Goal: Transaction & Acquisition: Purchase product/service

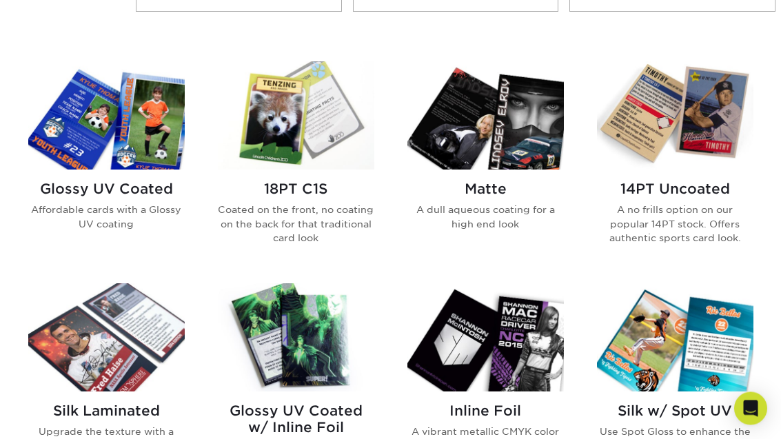
scroll to position [636, 0]
click at [687, 143] on img at bounding box center [675, 115] width 157 height 108
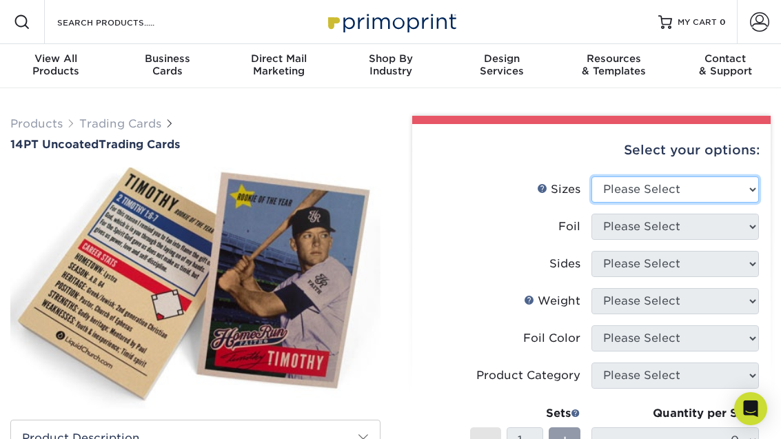
click at [746, 183] on select "Please Select 2.5" x 3.5"" at bounding box center [676, 190] width 168 height 26
select select "2.50x3.50"
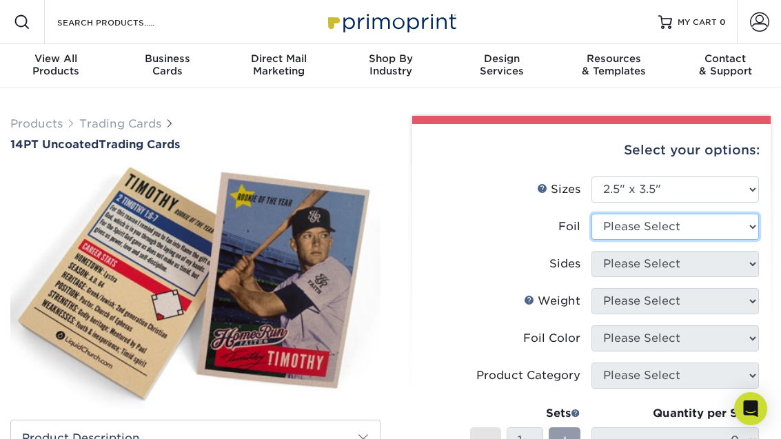
click at [746, 214] on select "Please Select Yes No" at bounding box center [676, 227] width 168 height 26
select select "1"
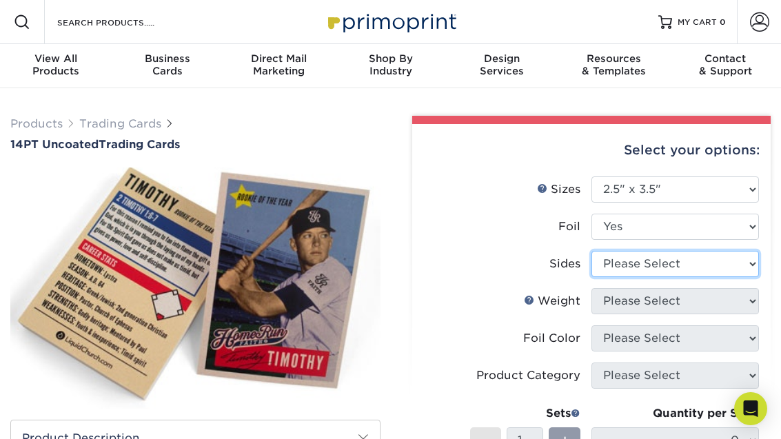
click at [729, 263] on select "Please Select Print Both Sides - Foil Both Sides Print Both Sides - Foil Front …" at bounding box center [676, 264] width 168 height 26
select select "a75ac2f1-9911-48d6-841d-245b5ac08f27"
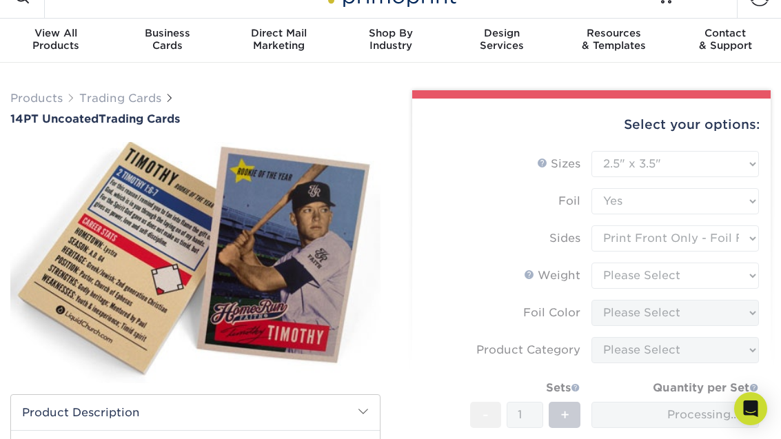
scroll to position [26, 0]
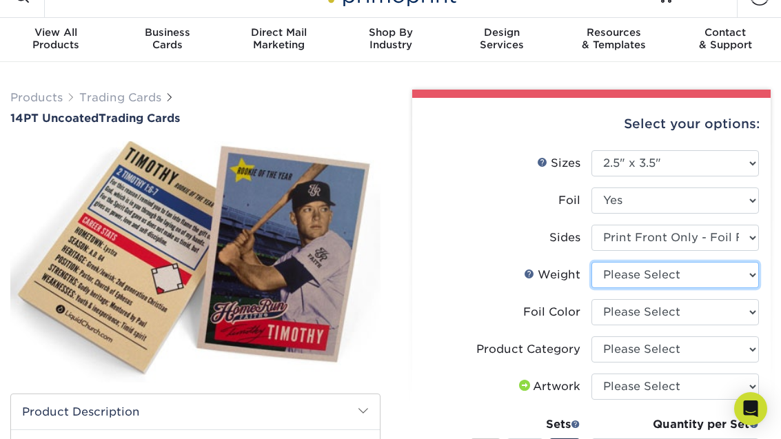
click at [734, 279] on select "Please Select 14PT Uncoated" at bounding box center [676, 275] width 168 height 26
select select "14PT Uncoated"
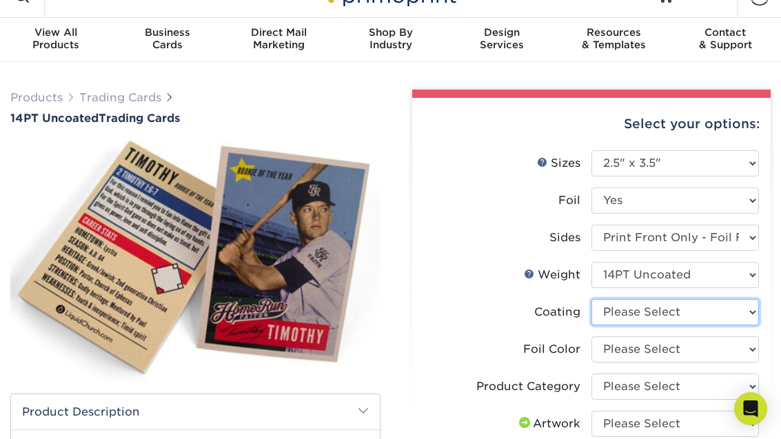
click at [730, 310] on select at bounding box center [676, 312] width 168 height 26
select select "3e7618de-abca-4bda-9f97-8b9129e913d8"
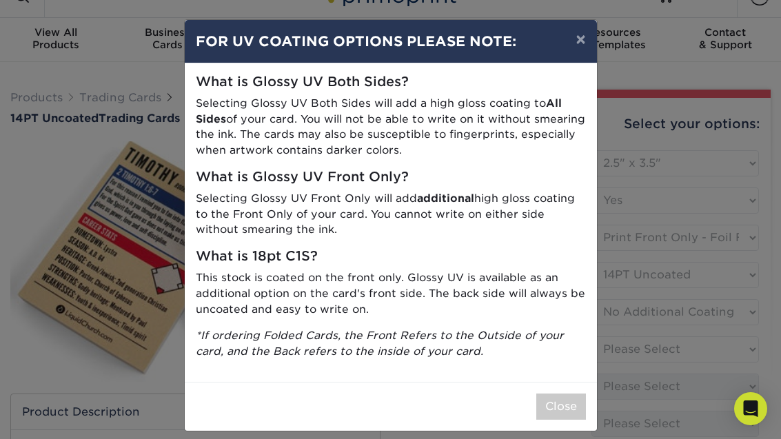
click at [585, 36] on button "×" at bounding box center [581, 39] width 32 height 39
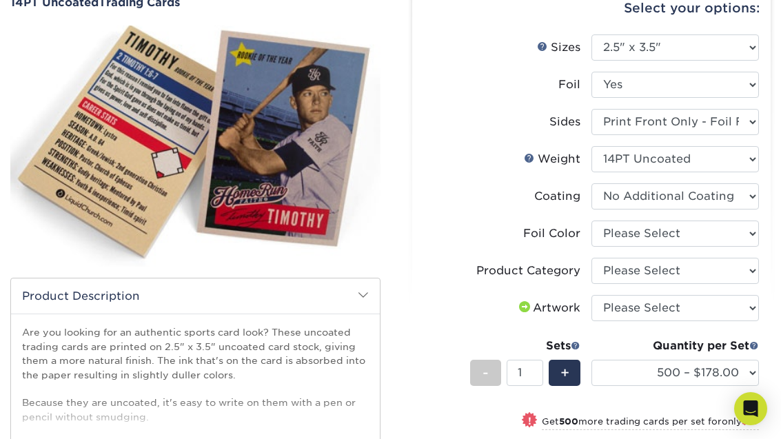
scroll to position [152, 0]
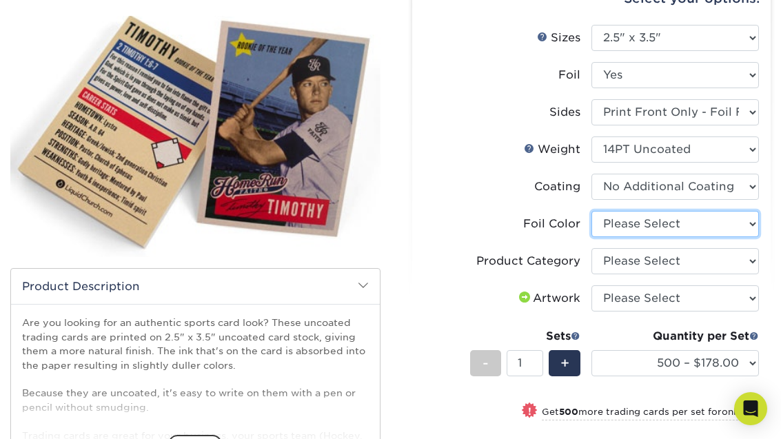
click at [746, 220] on select "Please Select Silver Foil Rose Gold Foil Red Foil Gold Foil Copper Foil Black F…" at bounding box center [676, 224] width 168 height 26
select select "a834dd52-fe06-4ed6-9a86-5bd3c2d02515"
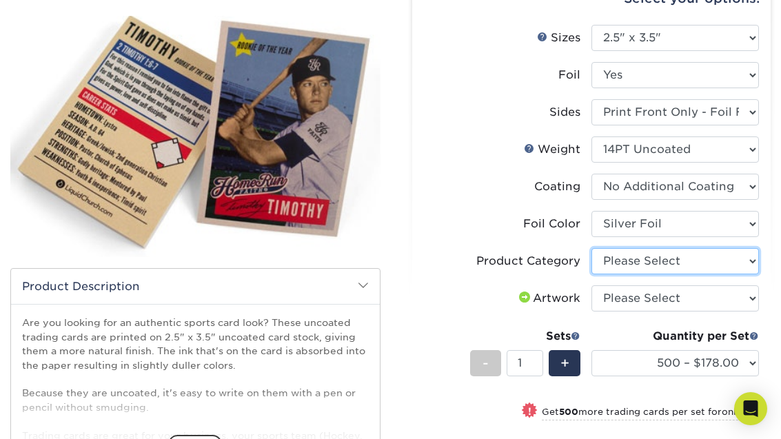
click at [714, 268] on select "Please Select Trading Cards" at bounding box center [676, 261] width 168 height 26
select select "c2f9bce9-36c2-409d-b101-c29d9d031e18"
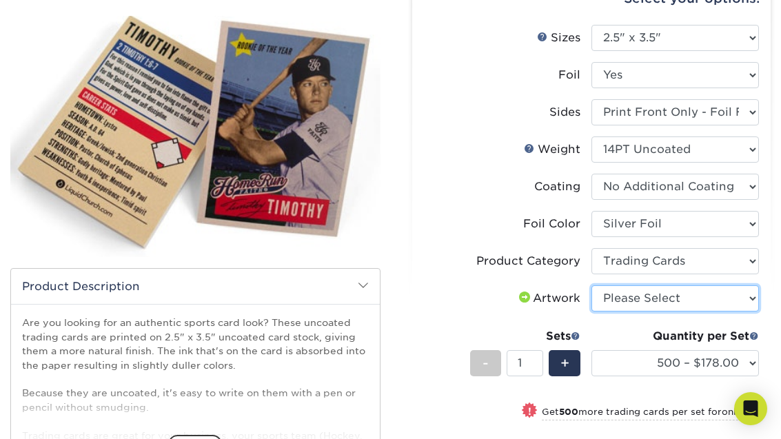
click at [733, 299] on select "Please Select I will upload files I need a design - $100" at bounding box center [676, 299] width 168 height 26
select select "upload"
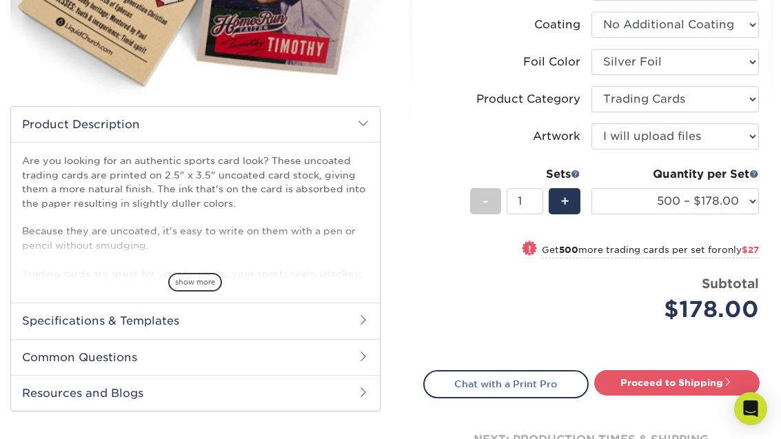
scroll to position [312, 0]
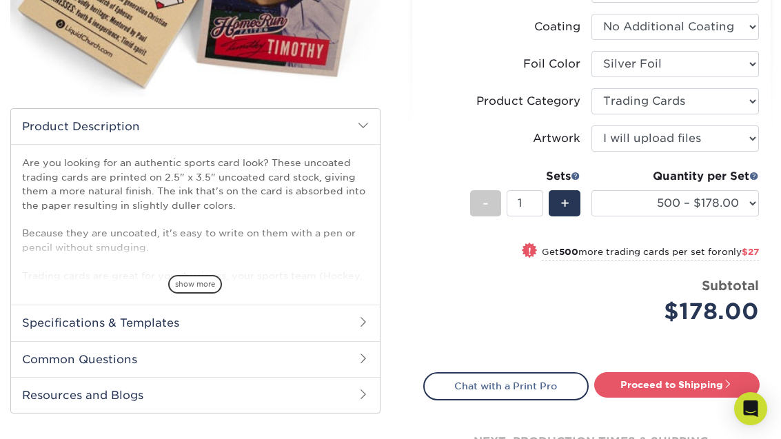
click at [568, 204] on span "+" at bounding box center [565, 203] width 9 height 21
click at [580, 192] on div "+" at bounding box center [564, 203] width 31 height 26
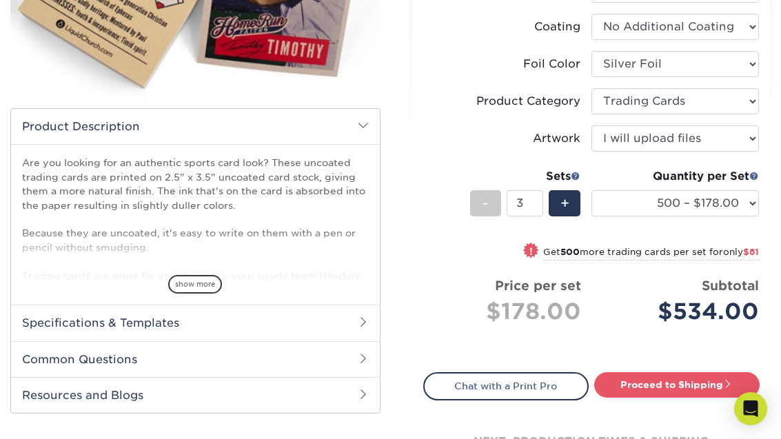
click at [562, 208] on span "+" at bounding box center [565, 203] width 9 height 21
click at [572, 194] on div "+" at bounding box center [564, 203] width 31 height 26
click at [570, 204] on span "+" at bounding box center [565, 203] width 9 height 21
click at [564, 198] on span "+" at bounding box center [565, 203] width 9 height 21
click at [565, 195] on span "+" at bounding box center [565, 203] width 9 height 21
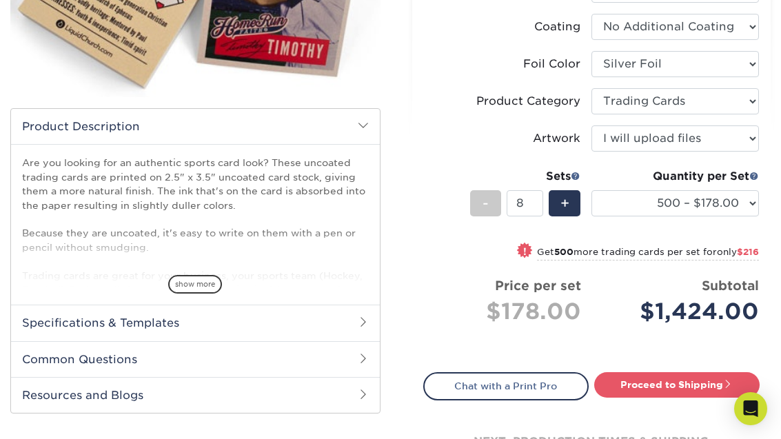
click at [566, 208] on span "+" at bounding box center [565, 203] width 9 height 21
click at [567, 199] on span "+" at bounding box center [565, 203] width 9 height 21
click at [563, 201] on span "+" at bounding box center [565, 203] width 9 height 21
click at [559, 196] on div "+" at bounding box center [564, 203] width 31 height 26
click at [560, 197] on div "+" at bounding box center [564, 203] width 31 height 26
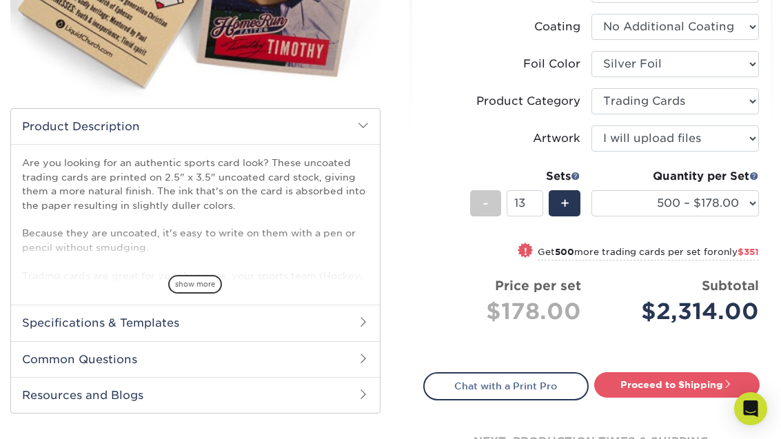
click at [559, 186] on div "Sets" at bounding box center [525, 179] width 110 height 22
click at [563, 203] on span "+" at bounding box center [565, 203] width 9 height 21
click at [567, 203] on span "+" at bounding box center [565, 203] width 9 height 21
click at [564, 202] on span "+" at bounding box center [565, 203] width 9 height 21
click at [569, 205] on span "+" at bounding box center [565, 203] width 9 height 21
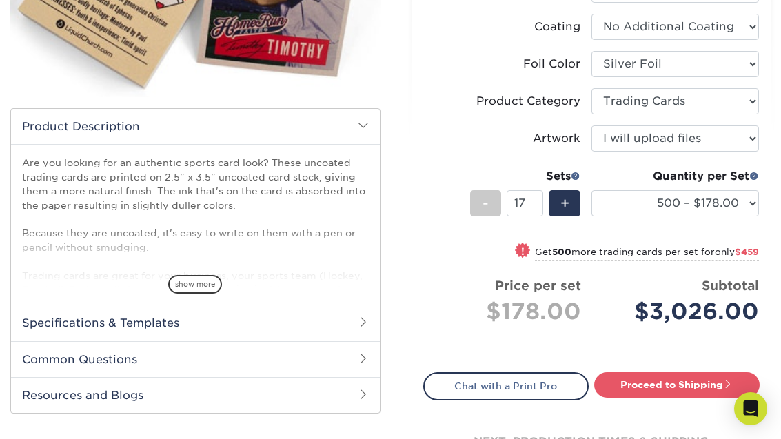
click at [570, 208] on div "+" at bounding box center [564, 203] width 31 height 26
click at [563, 206] on span "+" at bounding box center [565, 203] width 9 height 21
click at [535, 197] on input "19" at bounding box center [525, 203] width 37 height 26
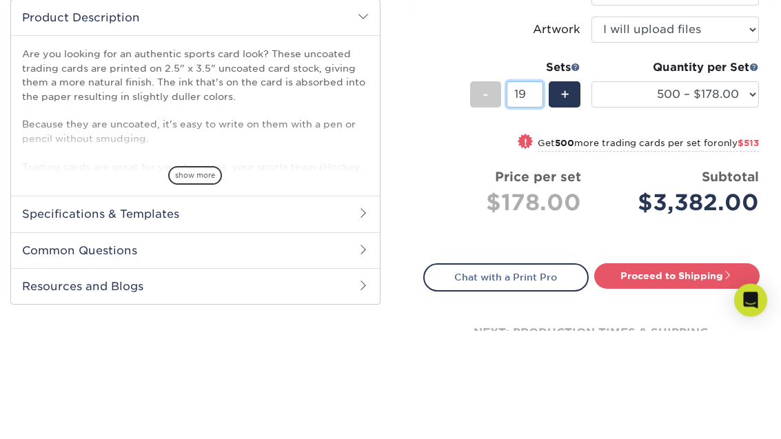
type input "1"
type input "50"
